Goal: Task Accomplishment & Management: Use online tool/utility

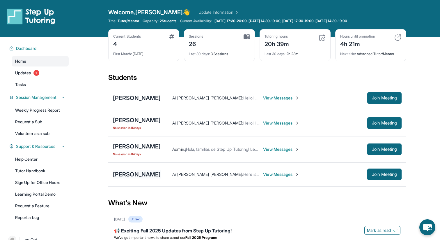
click at [132, 176] on div "[PERSON_NAME]" at bounding box center [137, 174] width 48 height 8
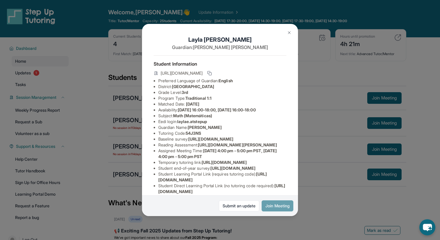
click at [287, 206] on button "Join Meeting" at bounding box center [278, 205] width 32 height 11
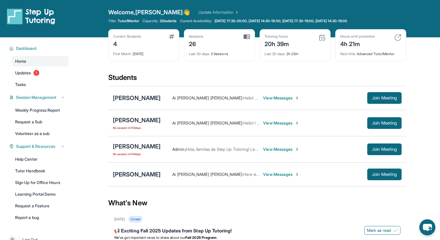
click at [133, 176] on div "[PERSON_NAME]" at bounding box center [137, 174] width 48 height 8
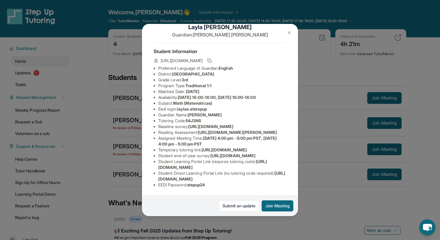
scroll to position [63, 0]
drag, startPoint x: 180, startPoint y: 58, endPoint x: 211, endPoint y: 58, distance: 30.9
click at [207, 106] on span "laylae.atstepup" at bounding box center [192, 108] width 30 height 5
copy span "laylae.atstepup"
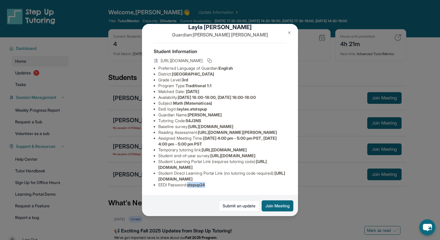
drag, startPoint x: 190, startPoint y: 185, endPoint x: 218, endPoint y: 185, distance: 28.2
click at [218, 185] on li "EEDI Password : stepup24" at bounding box center [222, 185] width 128 height 6
copy span "stepup24"
